Goal: Navigation & Orientation: Find specific page/section

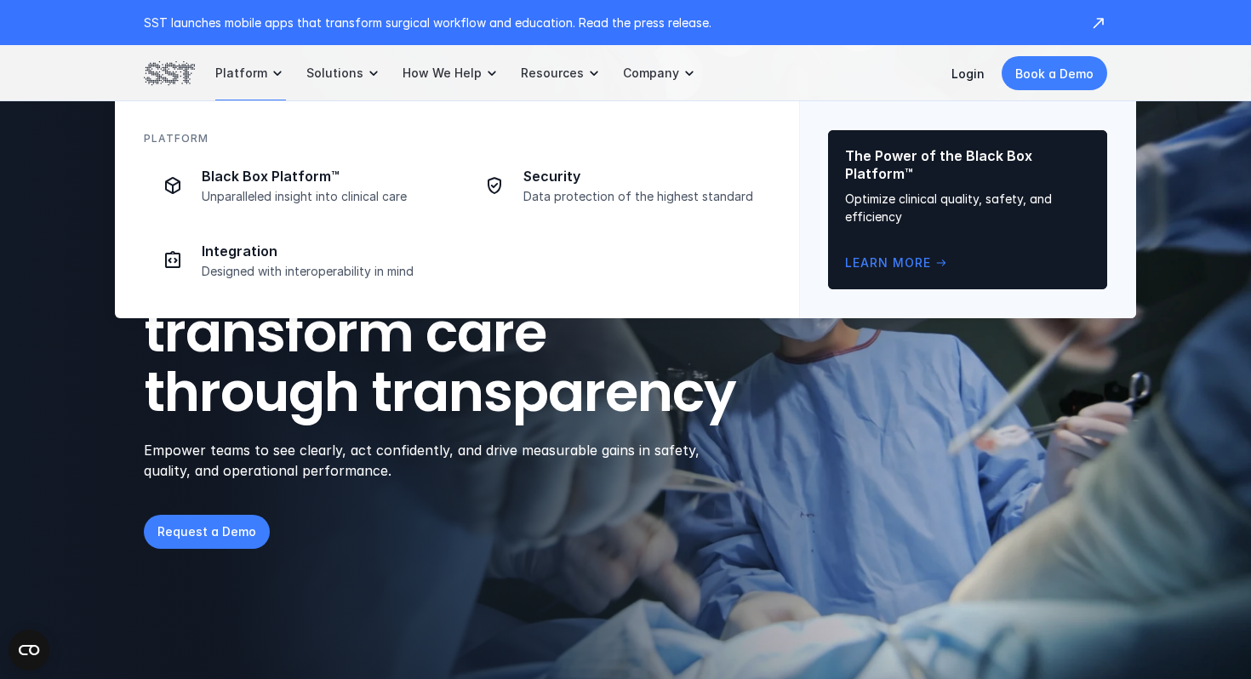
click at [258, 78] on p "Platform" at bounding box center [241, 73] width 52 height 15
